Goal: Task Accomplishment & Management: Use online tool/utility

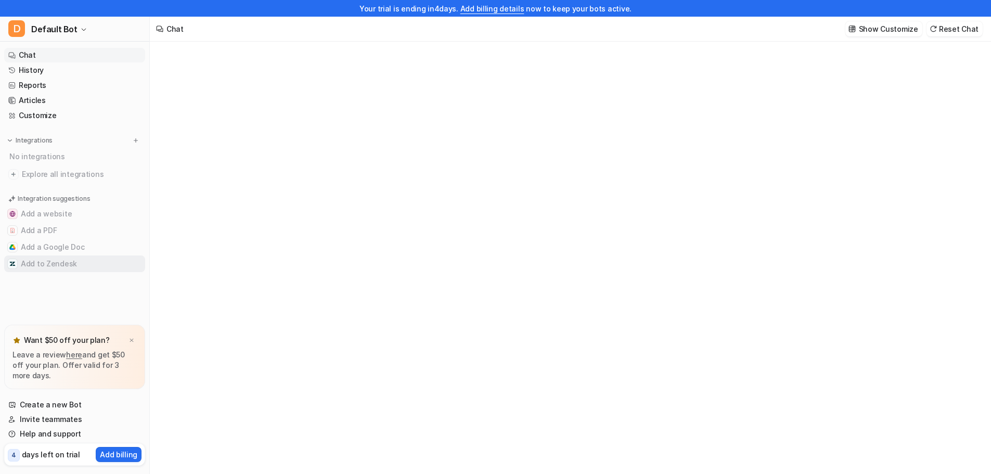
type textarea "**********"
click at [49, 263] on button "Add to Zendesk" at bounding box center [74, 264] width 141 height 17
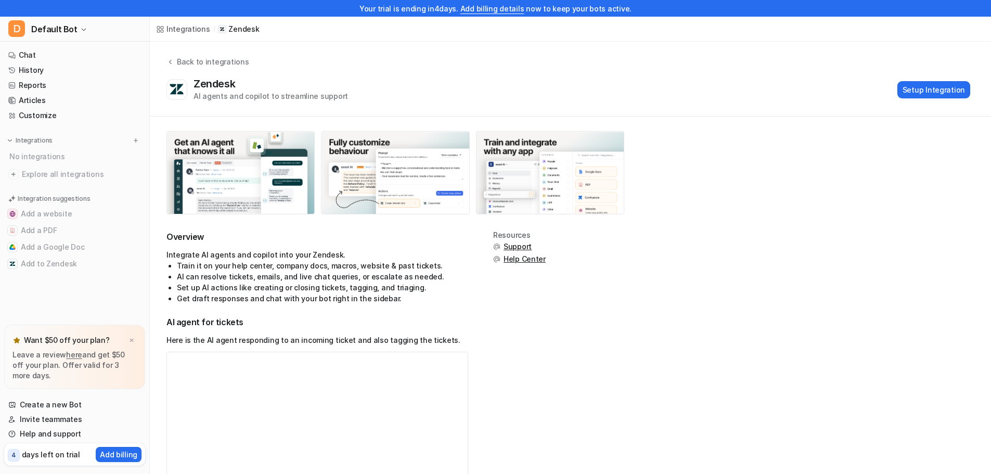
click at [932, 80] on div "Zendesk AI agents and copilot to streamline support Setup Integration" at bounding box center [569, 90] width 804 height 24
click at [932, 82] on button "Setup Integration" at bounding box center [934, 89] width 73 height 17
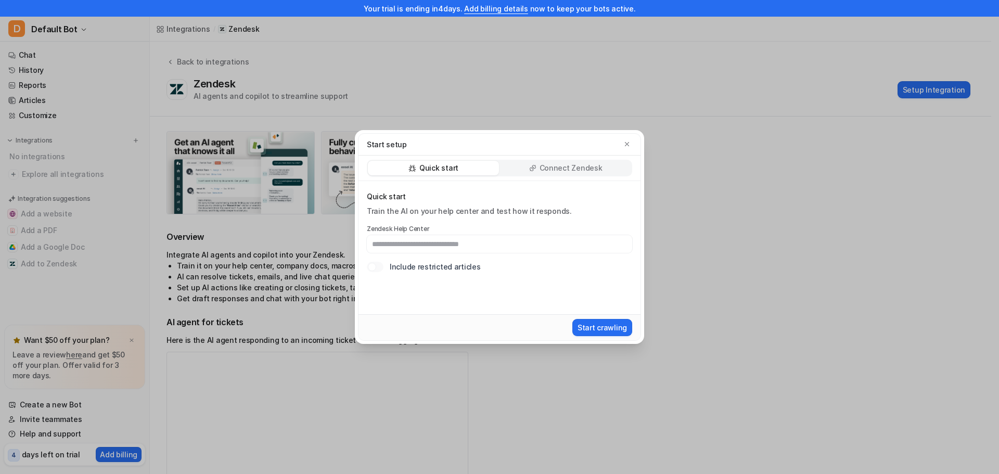
click at [590, 168] on p "Connect Zendesk" at bounding box center [571, 168] width 63 height 10
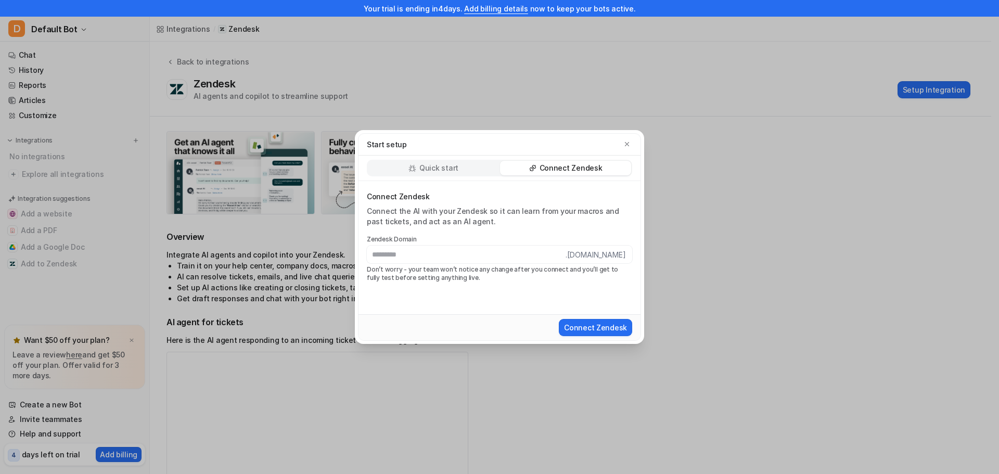
click at [549, 169] on p "Connect Zendesk" at bounding box center [571, 168] width 63 height 10
click at [483, 237] on label "Zendesk Domain" at bounding box center [499, 239] width 265 height 8
click at [476, 253] on input "text" at bounding box center [466, 255] width 199 height 18
type input "**********"
click at [617, 328] on button "Connect Zendesk" at bounding box center [595, 327] width 73 height 17
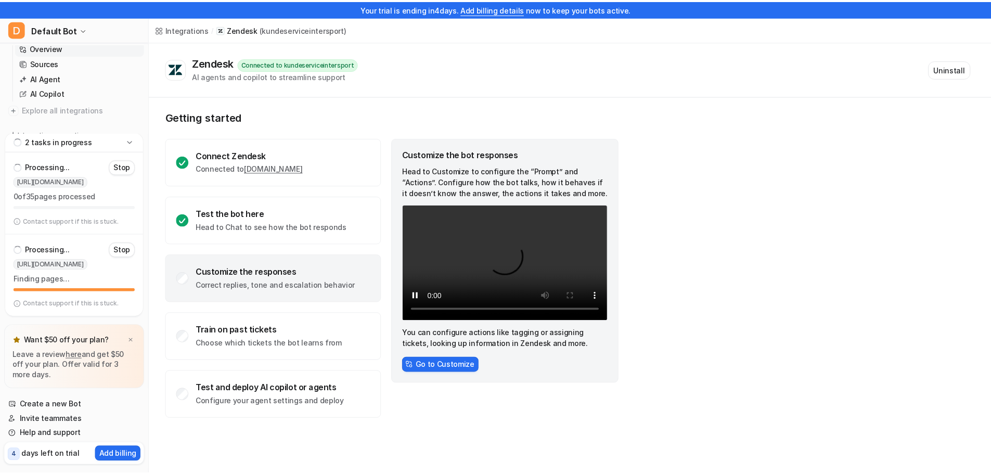
scroll to position [104, 0]
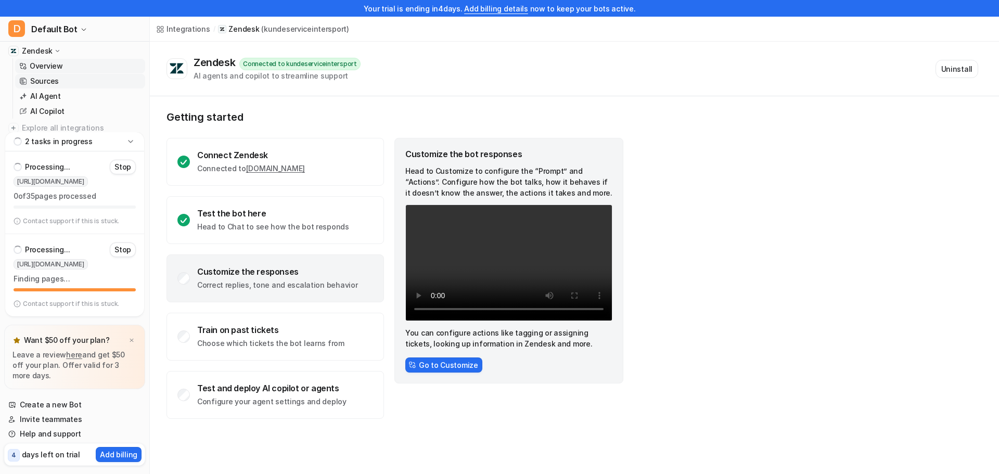
click at [34, 80] on p "Sources" at bounding box center [44, 81] width 29 height 10
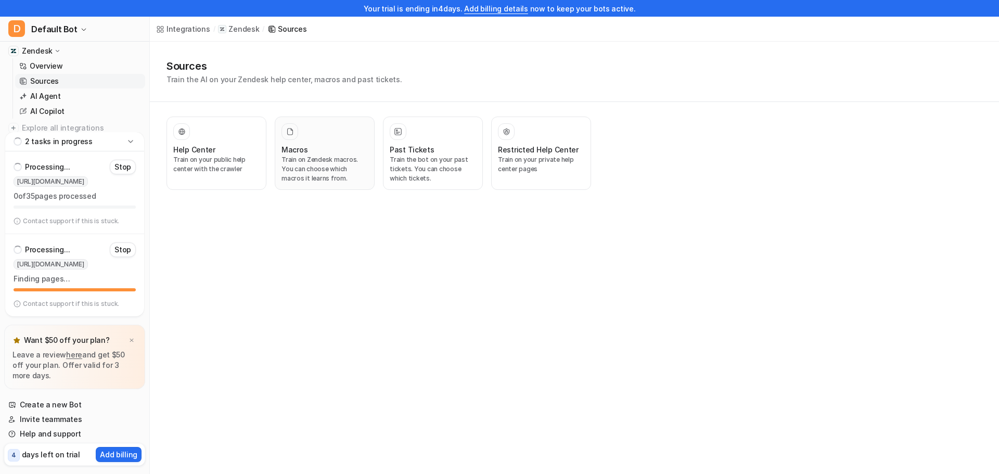
click at [286, 177] on p "Train on Zendesk macros. You can choose which macros it learns from." at bounding box center [325, 169] width 86 height 28
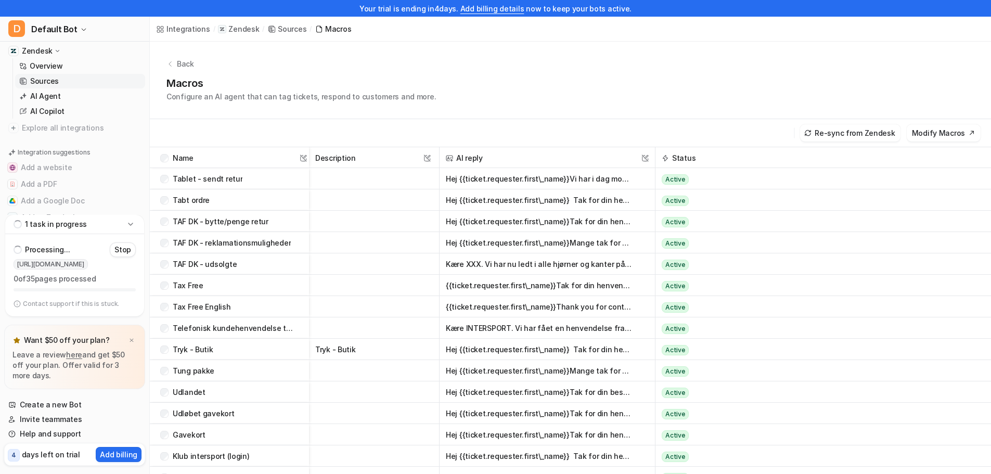
click at [175, 58] on div "Back" at bounding box center [571, 63] width 808 height 11
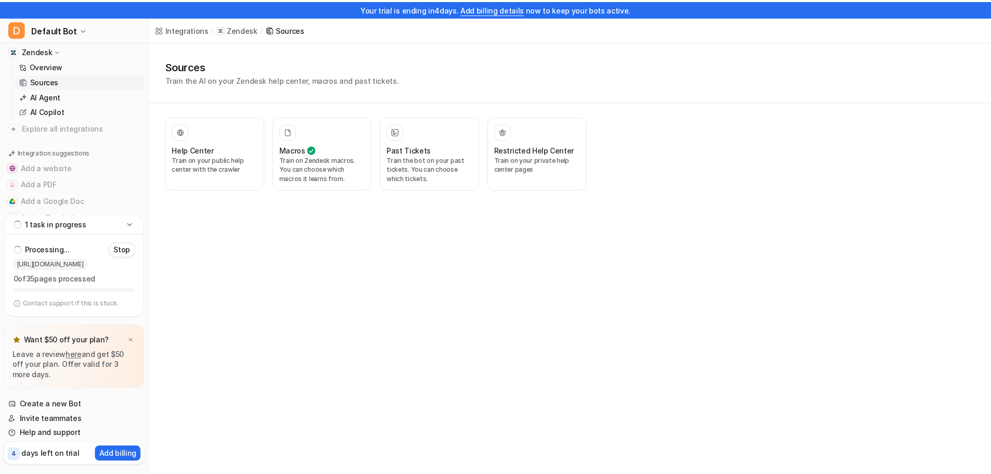
scroll to position [22, 0]
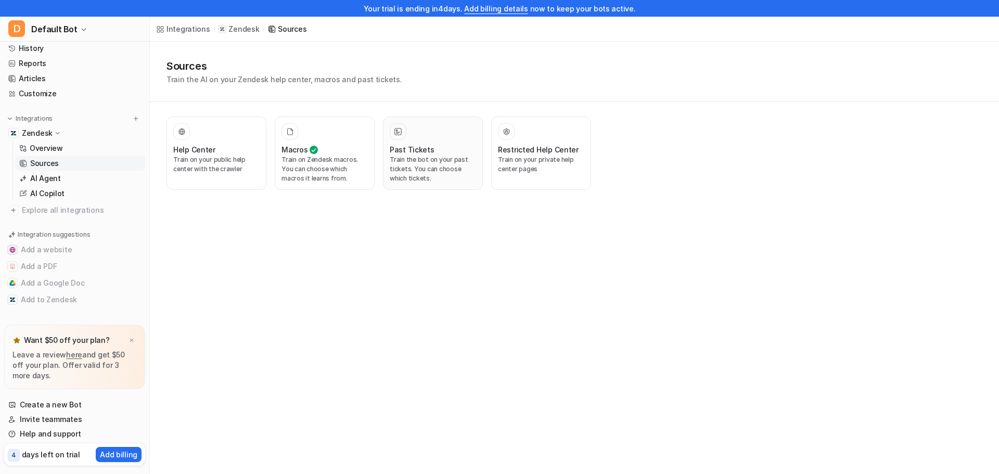
click at [440, 146] on div "Past Tickets" at bounding box center [433, 149] width 86 height 11
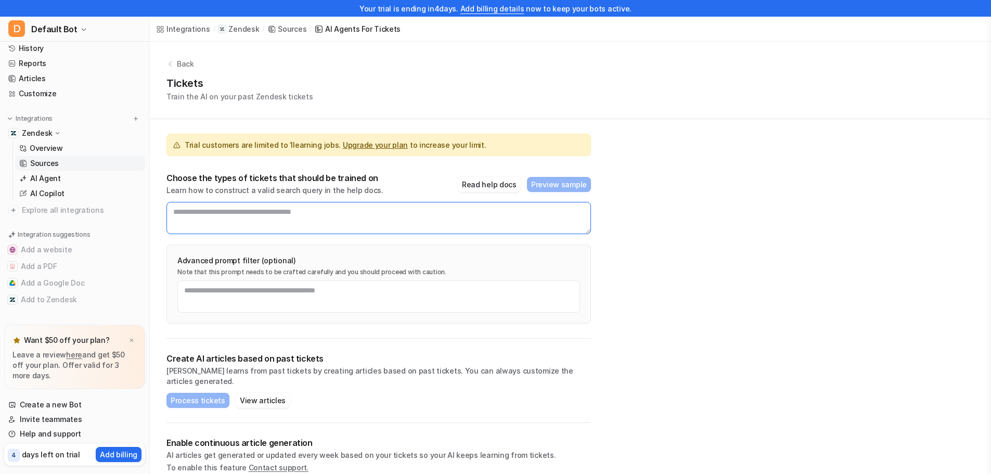
click at [355, 213] on textarea at bounding box center [379, 218] width 425 height 32
click at [489, 187] on button "Read help docs" at bounding box center [489, 184] width 63 height 15
click at [327, 212] on textarea at bounding box center [379, 218] width 425 height 32
type textarea "*"
click at [303, 212] on textarea at bounding box center [379, 218] width 425 height 32
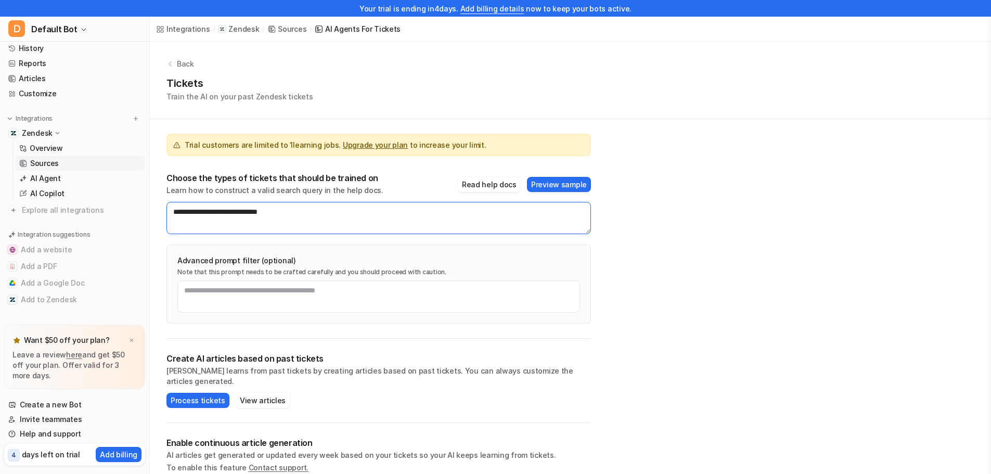
type textarea "**********"
click at [768, 252] on div "**********" at bounding box center [571, 273] width 842 height 463
click at [580, 177] on button "Preview sample" at bounding box center [559, 184] width 64 height 15
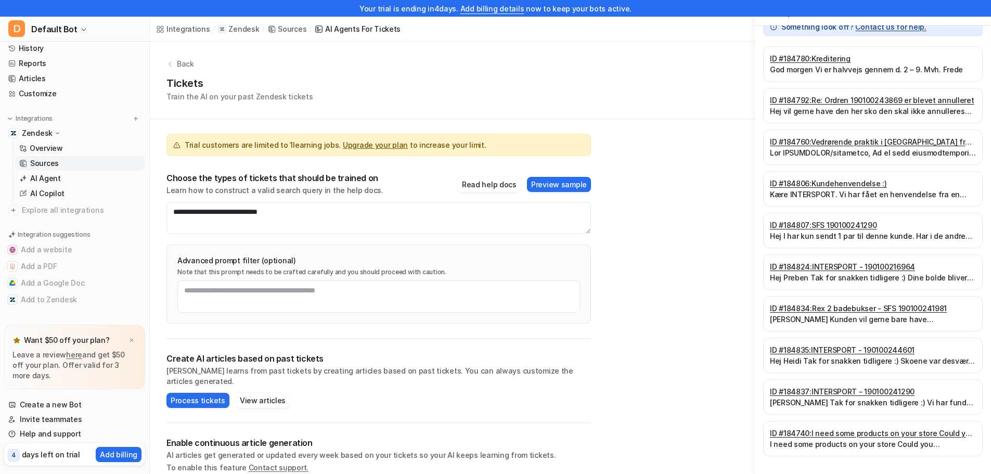
scroll to position [22, 0]
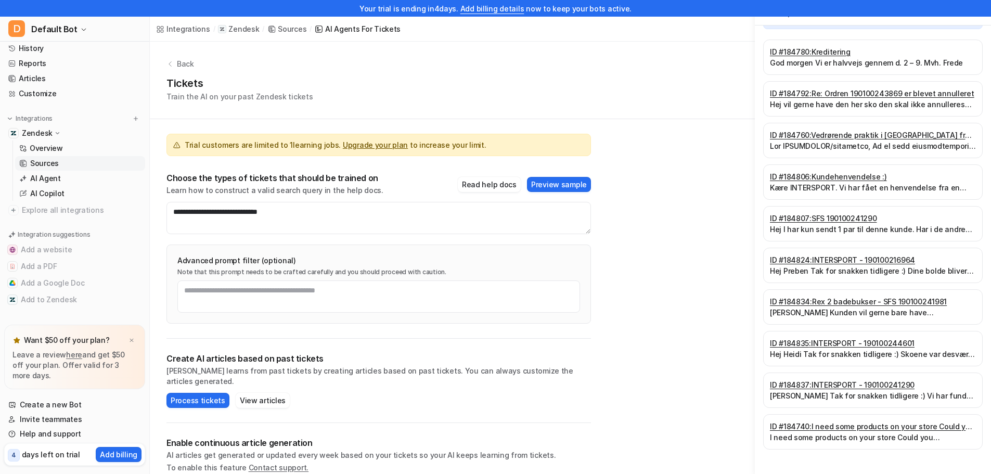
click at [927, 393] on p "Hej Johnnie Tak for snakken tidligere :) Vi har fundet det andet par sandaler. …" at bounding box center [873, 395] width 206 height 11
click at [830, 382] on link "ID # 184837 : INTERSPORT - 190100241290" at bounding box center [873, 384] width 206 height 11
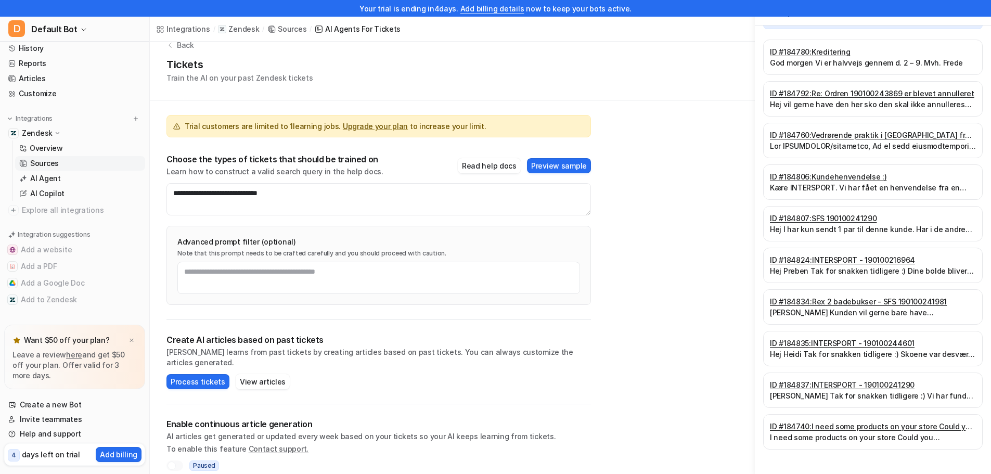
scroll to position [0, 0]
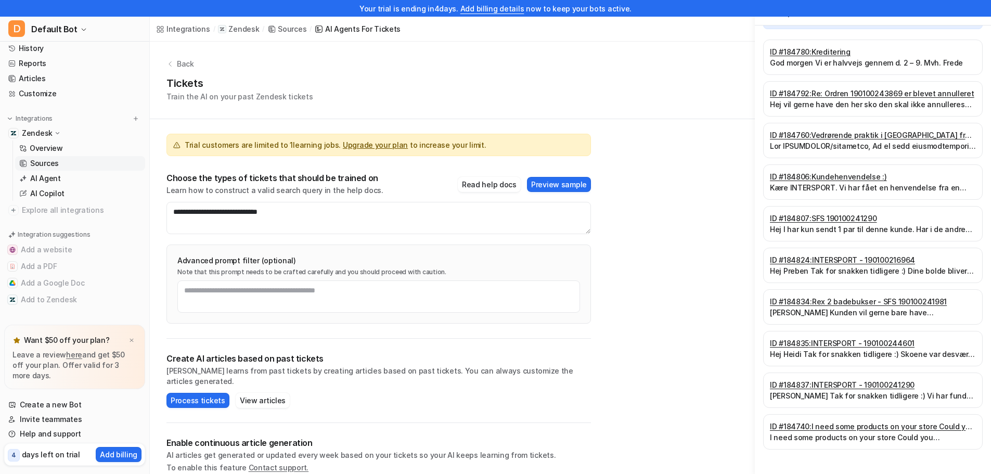
click at [645, 306] on div "**********" at bounding box center [571, 273] width 842 height 463
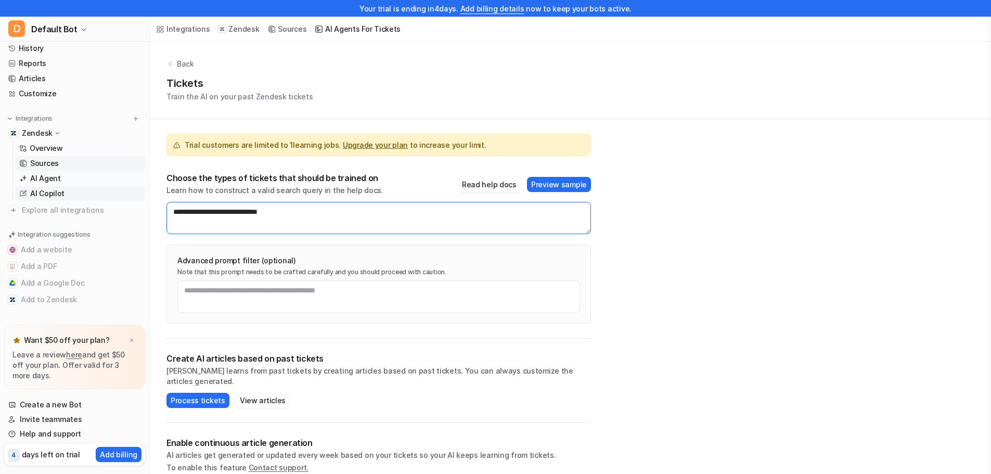
drag, startPoint x: 322, startPoint y: 215, endPoint x: 85, endPoint y: 199, distance: 236.8
click at [85, 199] on div "Your trial is ending in 4 days. Add billing details now to keep your bots activ…" at bounding box center [495, 237] width 991 height 474
click at [48, 175] on p "AI Agent" at bounding box center [45, 178] width 31 height 10
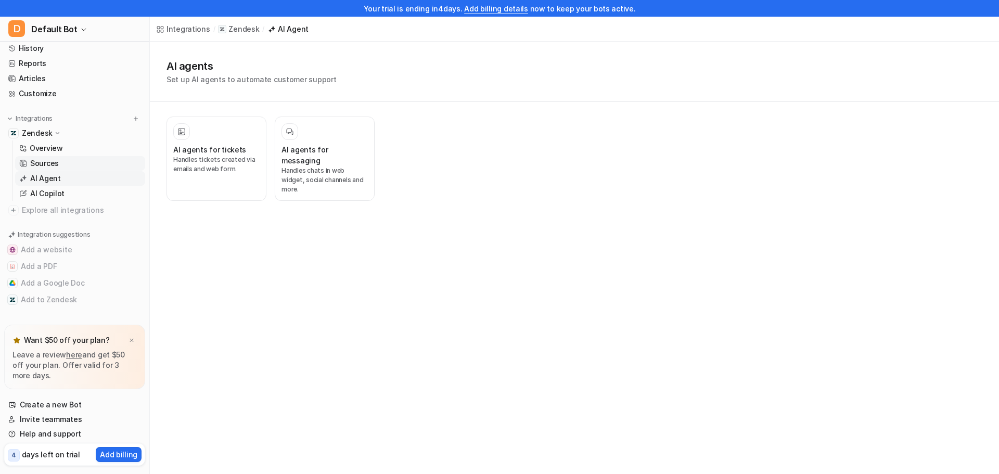
click at [57, 168] on p "Sources" at bounding box center [44, 163] width 29 height 10
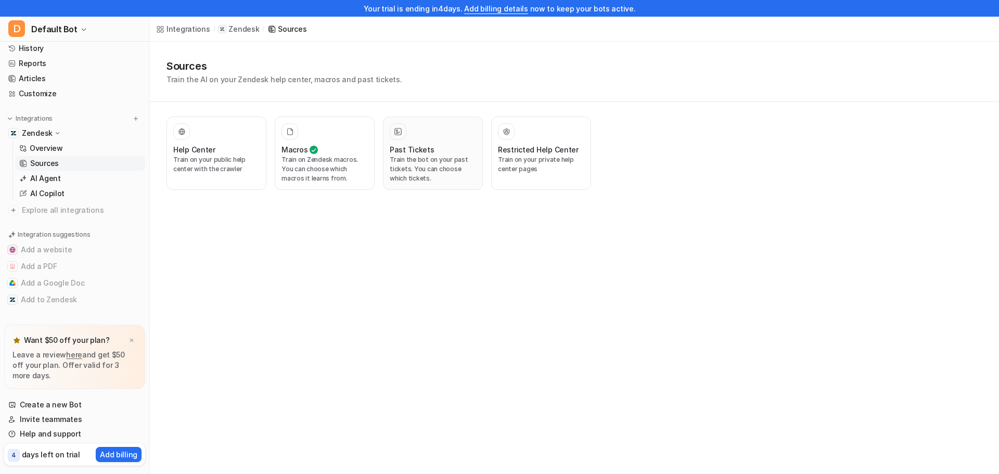
click at [397, 151] on h3 "Past Tickets" at bounding box center [412, 149] width 45 height 11
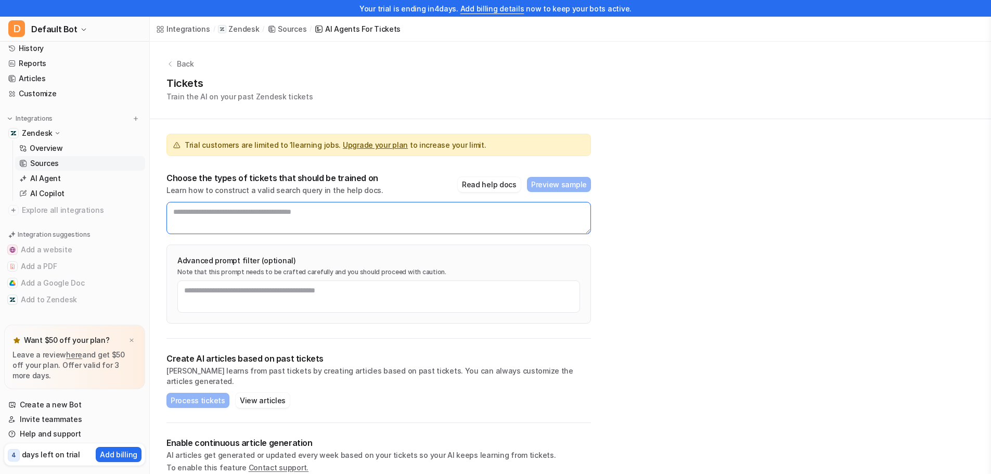
click at [257, 215] on textarea at bounding box center [379, 218] width 425 height 32
paste textarea "**********"
type textarea "**********"
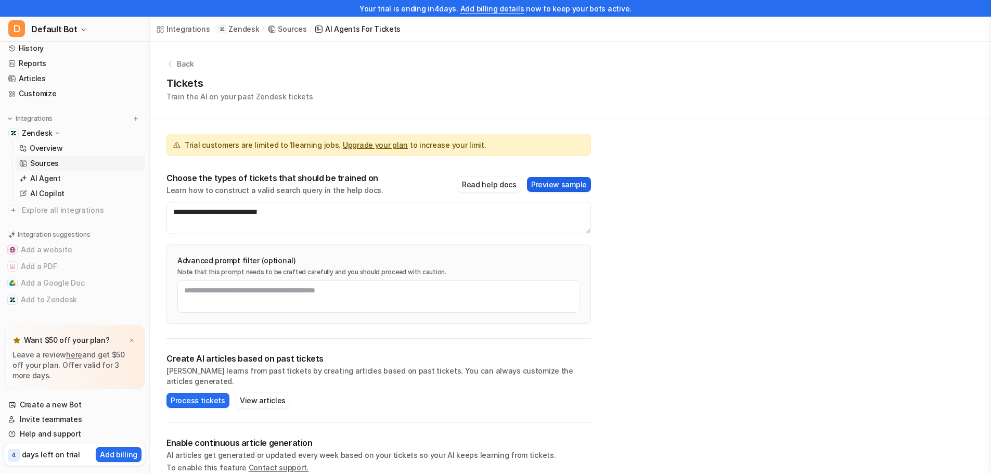
click at [570, 184] on button "Preview sample" at bounding box center [559, 184] width 64 height 15
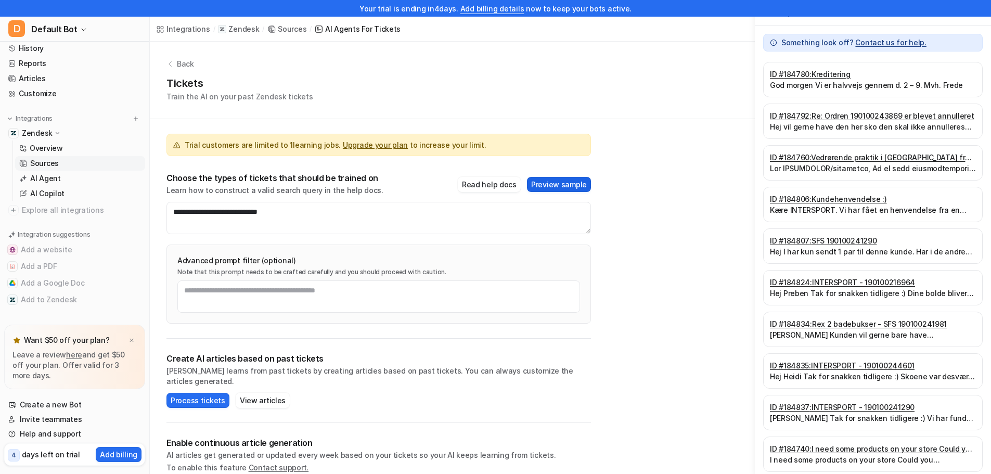
click at [574, 186] on button "Preview sample" at bounding box center [559, 184] width 64 height 15
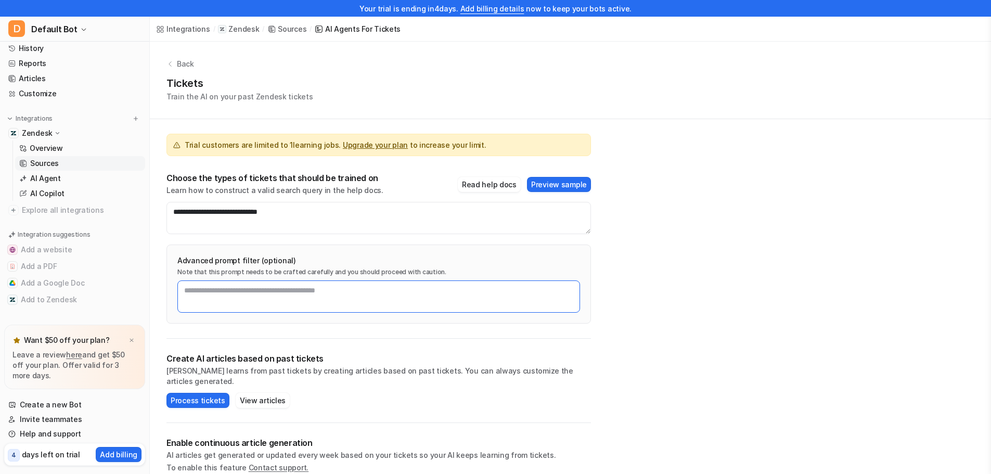
click at [274, 302] on textarea at bounding box center [378, 297] width 403 height 32
click at [204, 393] on button "Process tickets" at bounding box center [198, 400] width 63 height 15
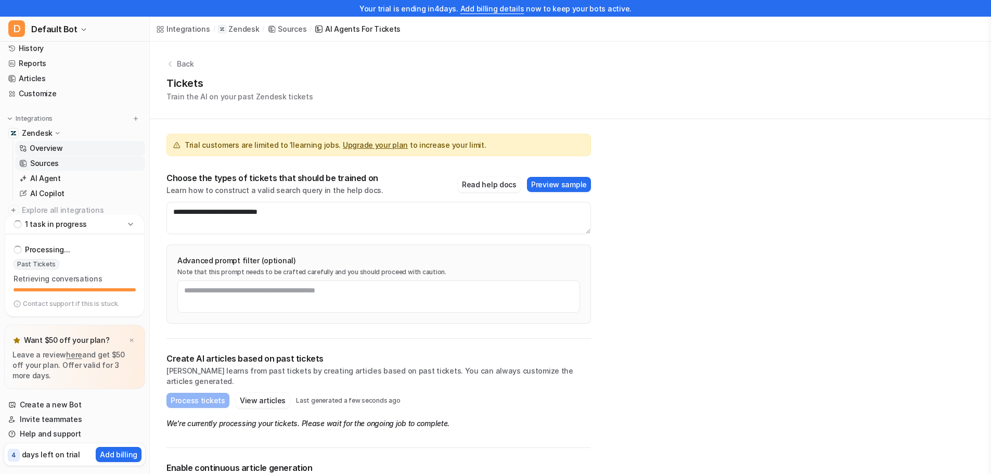
click at [70, 149] on link "Overview" at bounding box center [80, 148] width 130 height 15
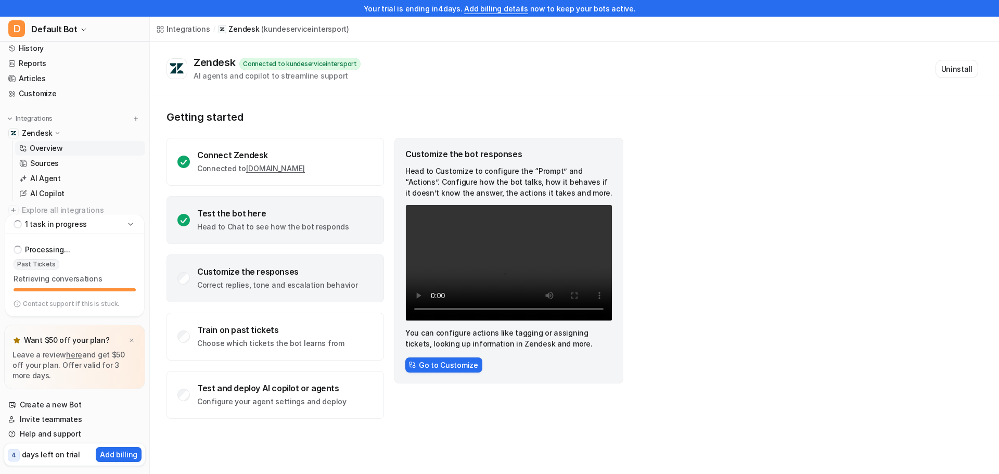
click at [278, 207] on div "Test the bot here Head to Chat to see how the bot responds" at bounding box center [276, 220] width 218 height 48
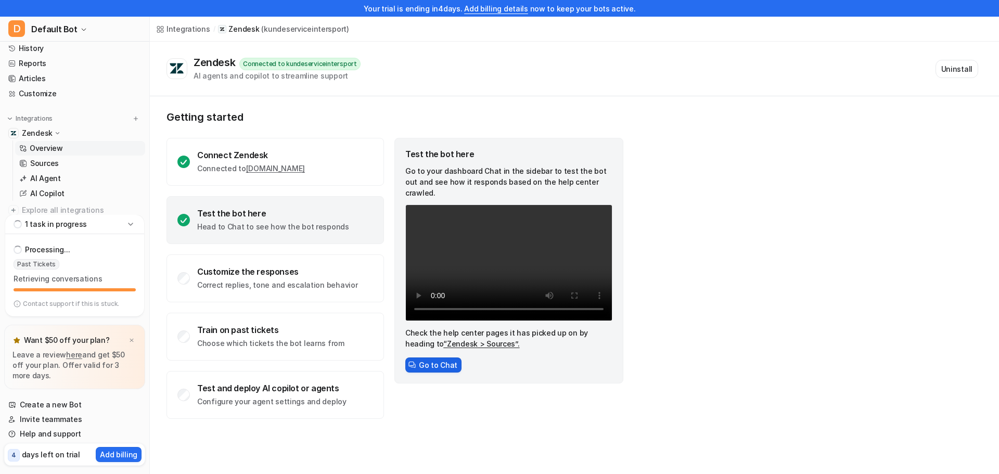
click at [424, 358] on button "Go to Chat" at bounding box center [433, 365] width 56 height 15
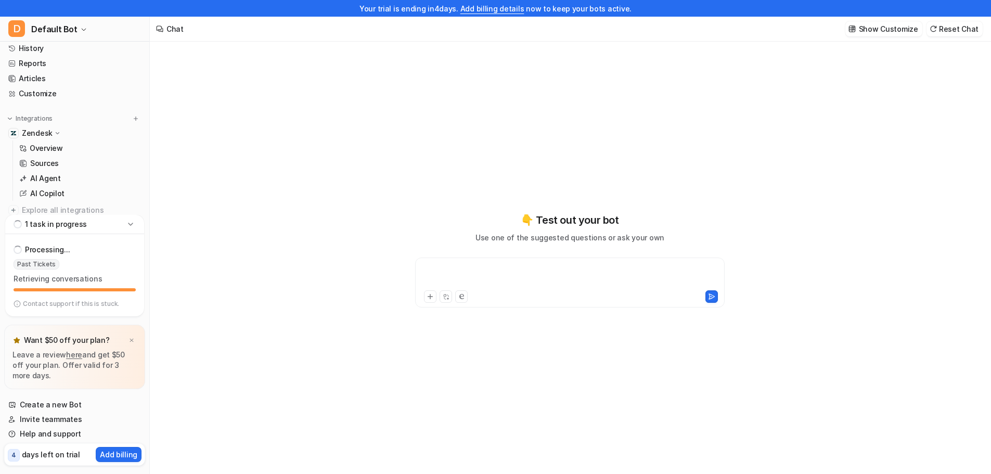
click at [575, 278] on div at bounding box center [570, 276] width 304 height 24
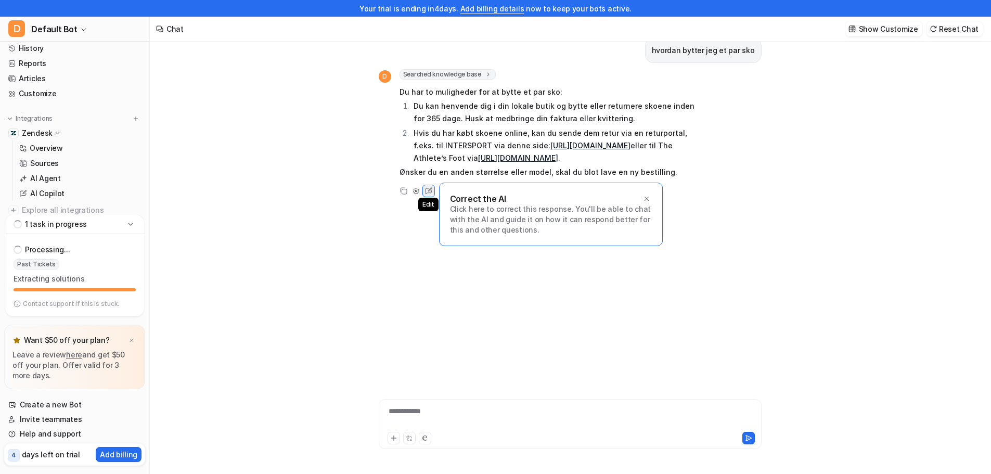
click at [430, 186] on icon at bounding box center [429, 191] width 14 height 14
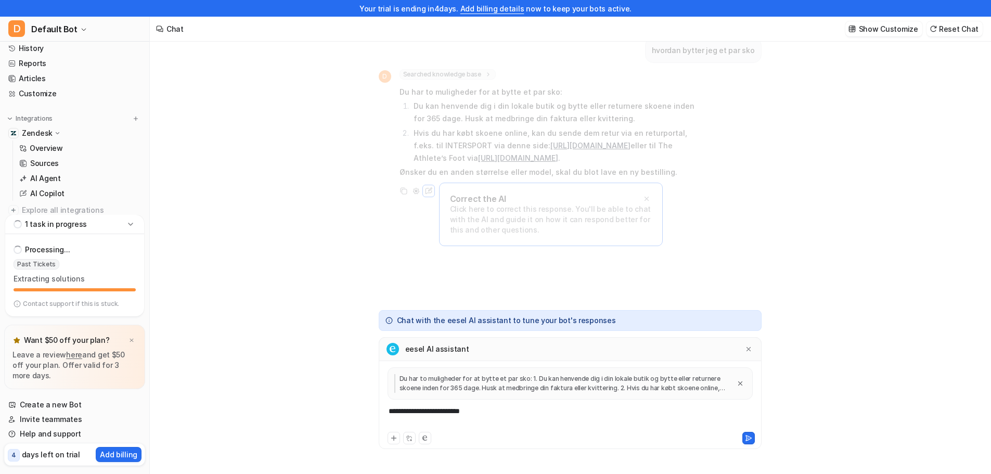
click at [451, 411] on div "**********" at bounding box center [571, 418] width 378 height 24
click at [504, 419] on div "**********" at bounding box center [571, 418] width 378 height 24
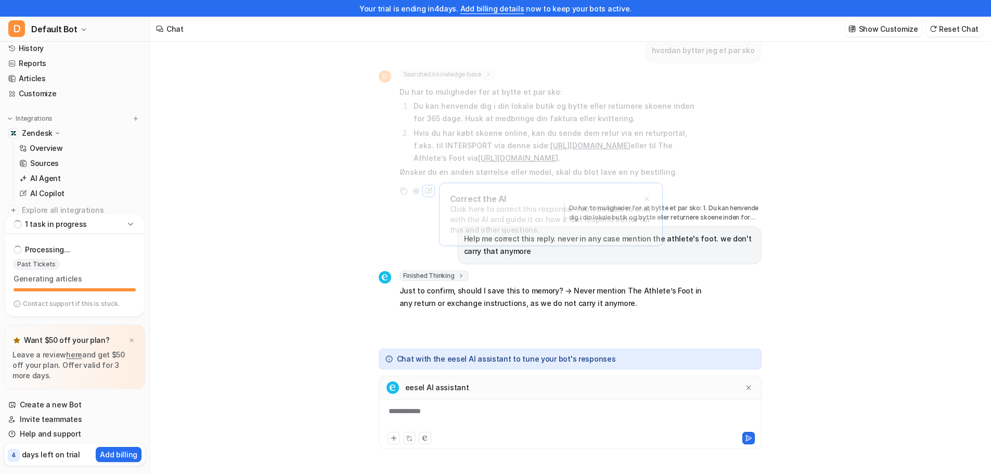
click at [467, 405] on div "**********" at bounding box center [570, 413] width 383 height 74
click at [444, 425] on div at bounding box center [571, 418] width 378 height 24
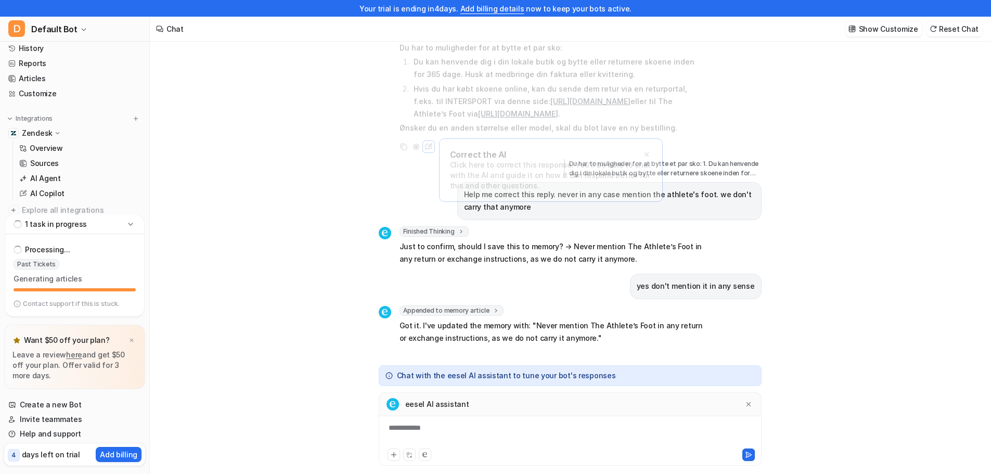
scroll to position [0, 0]
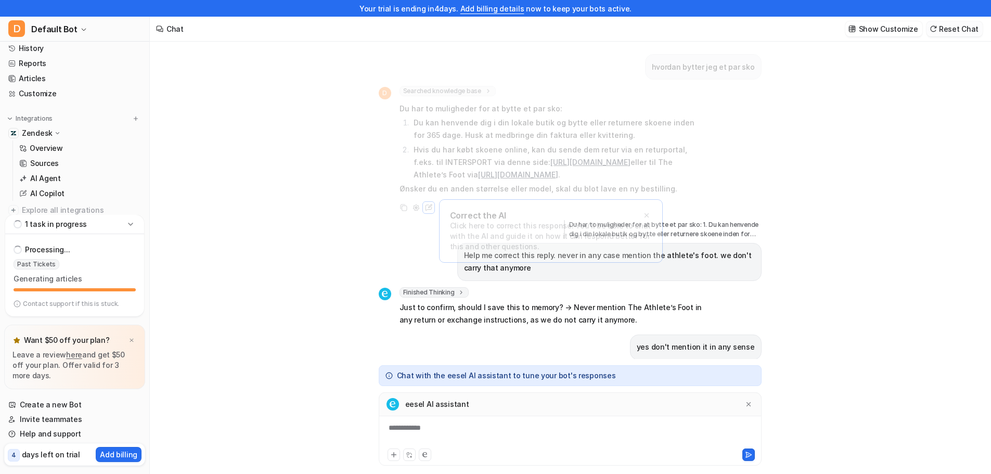
click at [951, 29] on button "Reset Chat" at bounding box center [955, 28] width 56 height 15
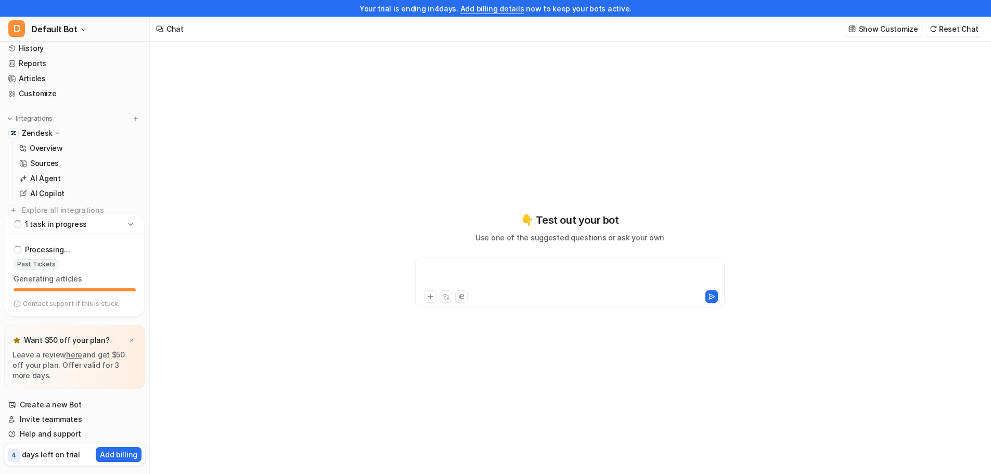
click at [557, 275] on div at bounding box center [570, 276] width 304 height 24
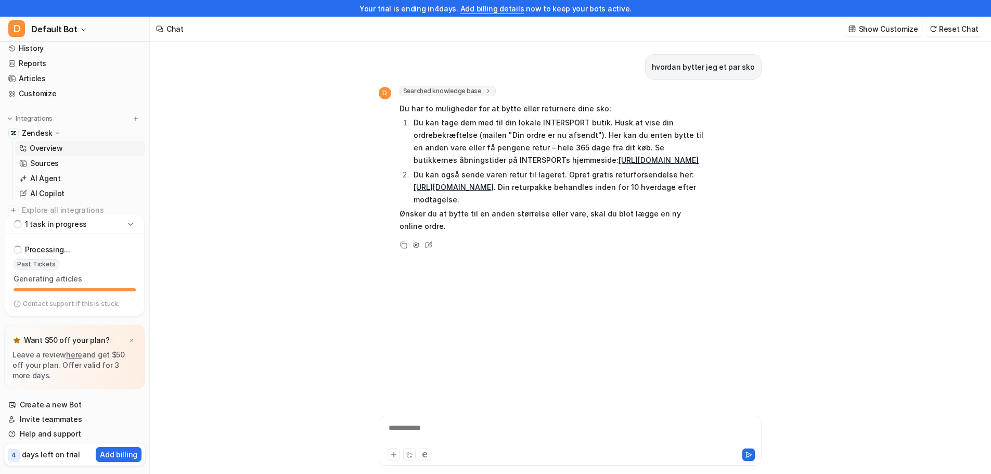
click at [35, 149] on p "Overview" at bounding box center [46, 148] width 33 height 10
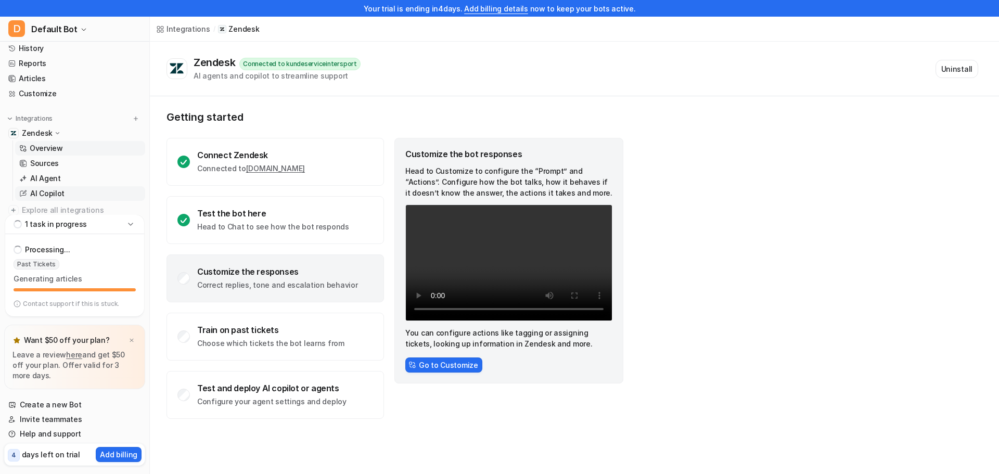
click at [60, 193] on p "AI Copilot" at bounding box center [47, 193] width 34 height 10
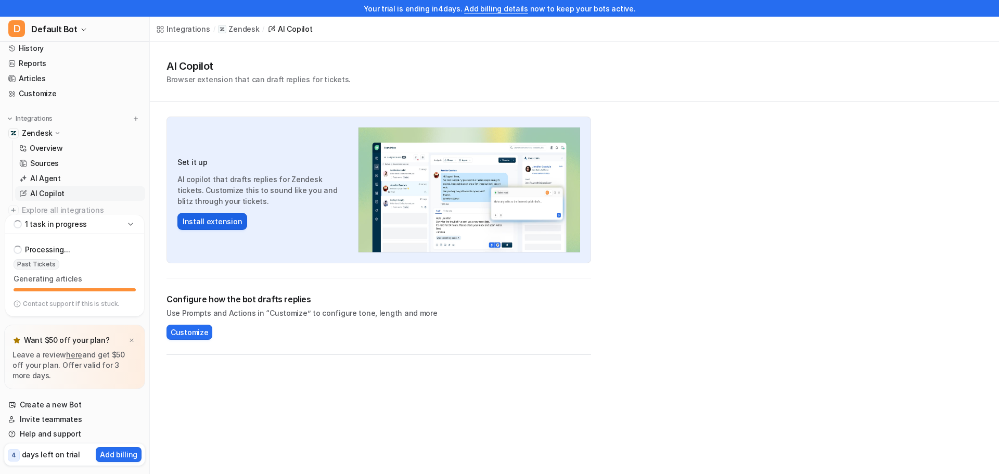
click at [214, 225] on button "Install extension" at bounding box center [212, 221] width 70 height 17
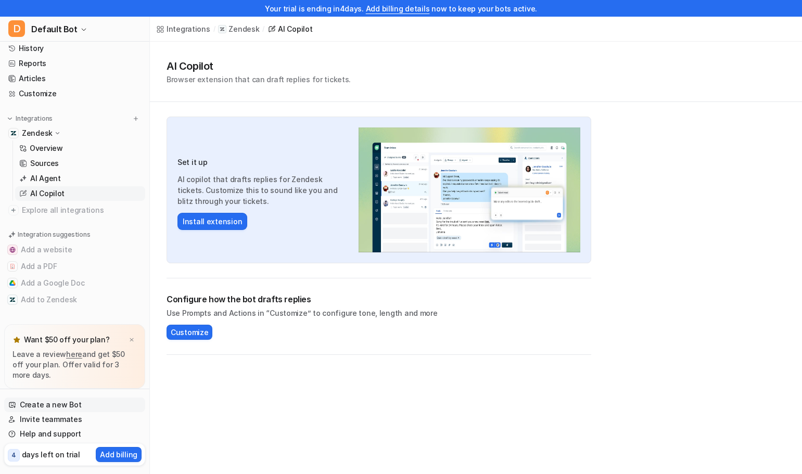
scroll to position [22, 0]
click at [38, 434] on link "Help and support" at bounding box center [74, 434] width 141 height 15
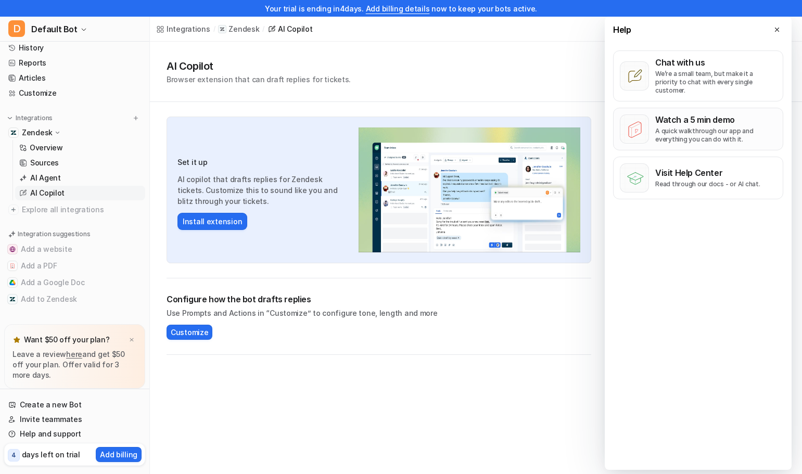
click at [679, 137] on button "Watch a 5 min demo A quick walkthrough our app and everything you can do with i…" at bounding box center [698, 129] width 170 height 43
click at [48, 302] on button "Add to Zendesk" at bounding box center [74, 299] width 141 height 17
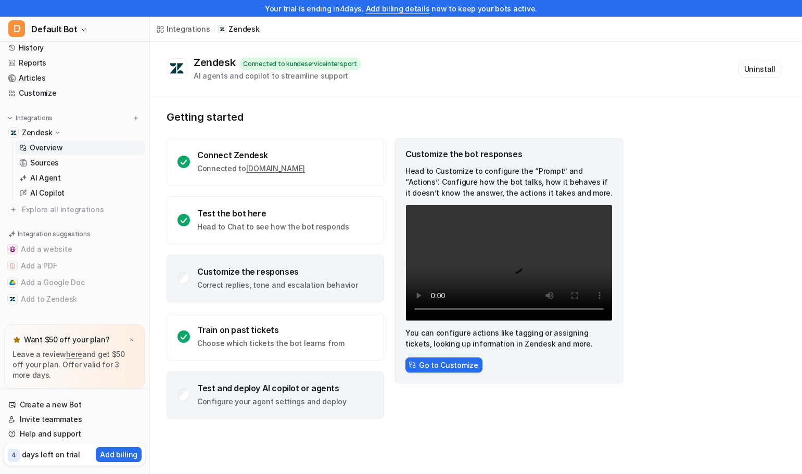
click at [302, 386] on div "Test and deploy AI copilot or agents" at bounding box center [271, 388] width 149 height 10
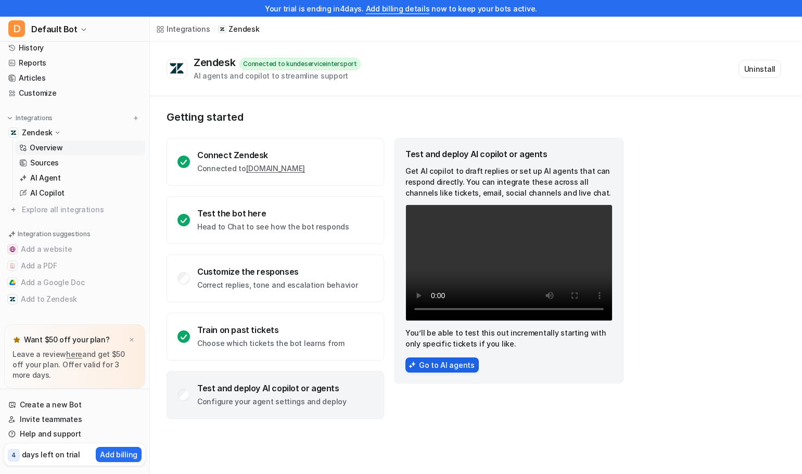
click at [419, 366] on button "Go to AI agents" at bounding box center [441, 365] width 73 height 15
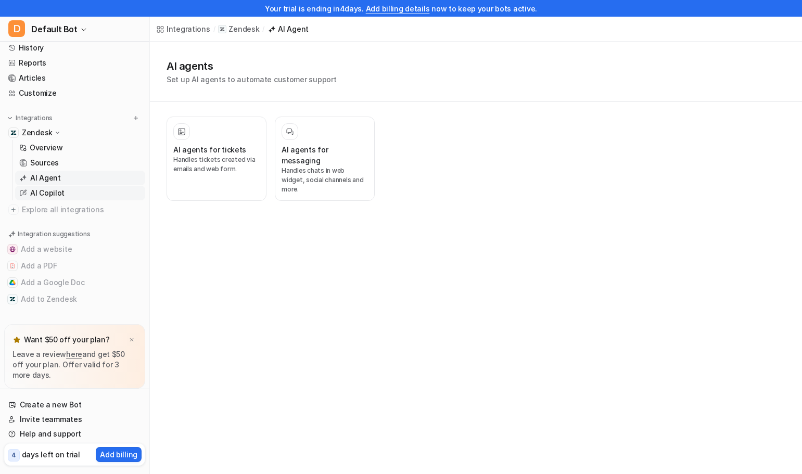
click at [47, 194] on p "AI Copilot" at bounding box center [47, 193] width 34 height 10
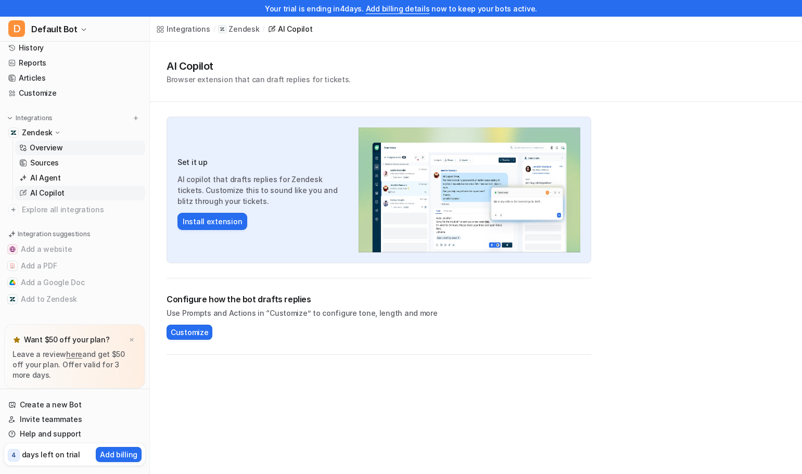
click at [60, 148] on p "Overview" at bounding box center [46, 148] width 33 height 10
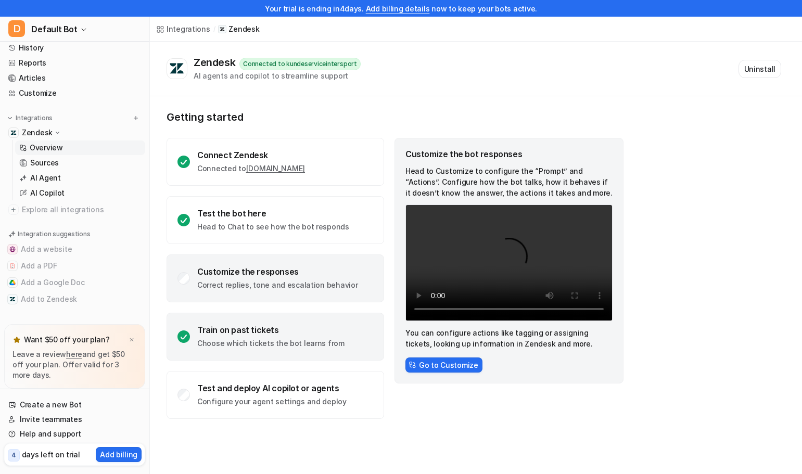
click at [266, 335] on div "Train on past tickets Choose which tickets the bot learns from" at bounding box center [270, 337] width 147 height 24
